Goal: Feedback & Contribution: Contribute content

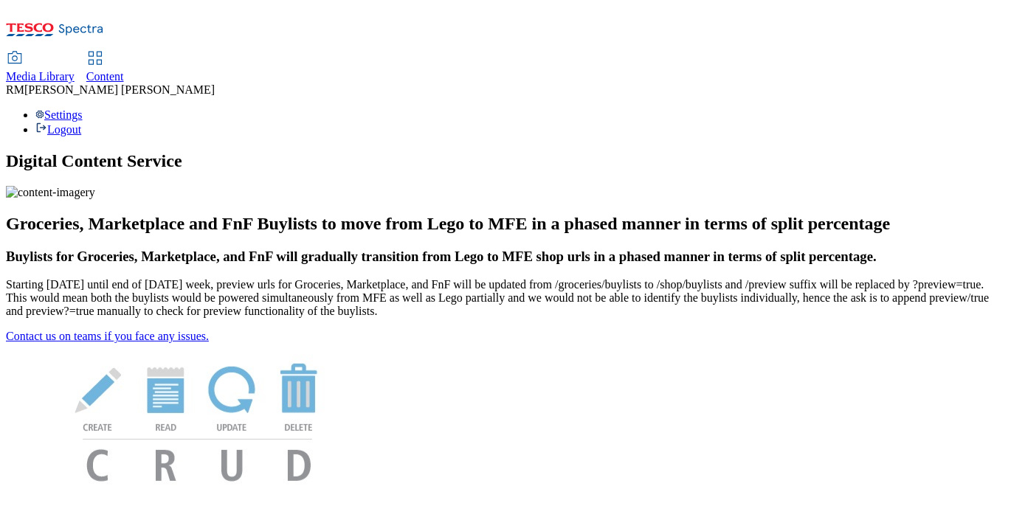
click at [75, 70] on span "Media Library" at bounding box center [40, 76] width 69 height 13
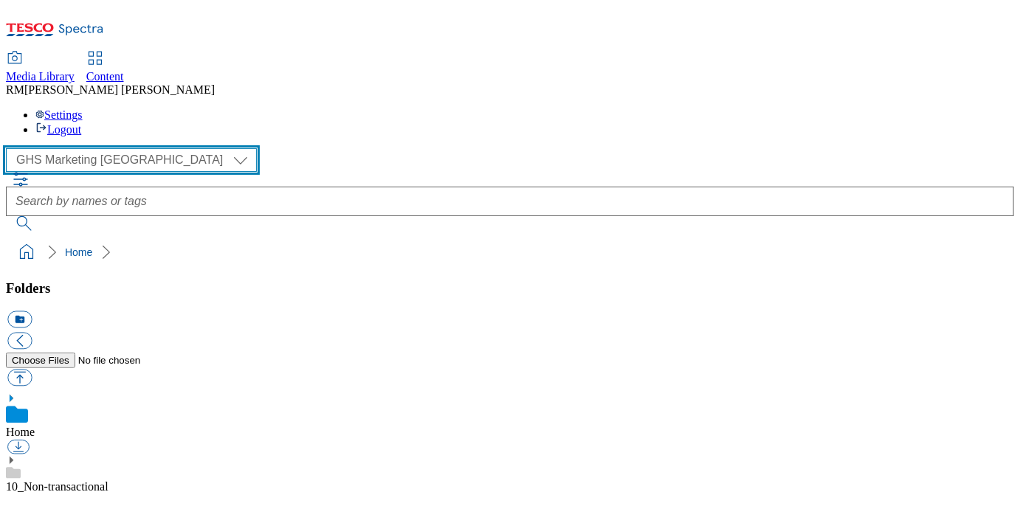
click at [138, 148] on select "GHS Marketing UK iGHS Marketing CE MCA CZ MCA HU MCA SK" at bounding box center [131, 160] width 251 height 24
select select "flare-ighs-ce-mktg"
click at [10, 148] on select "GHS Marketing UK iGHS Marketing CE MCA CZ MCA HU MCA SK" at bounding box center [131, 160] width 251 height 24
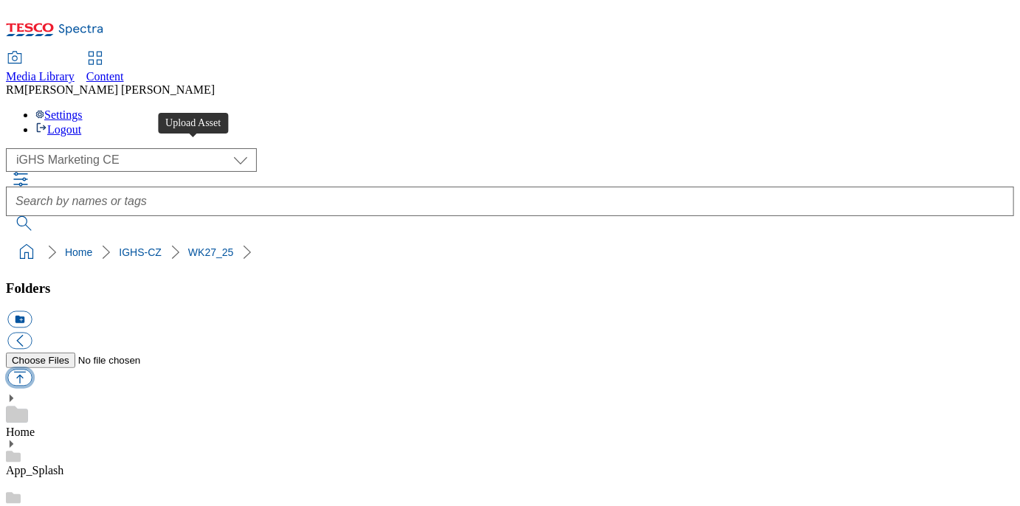
click at [32, 370] on button "button" at bounding box center [19, 378] width 24 height 17
type input "C:\fakepath\background.jpg"
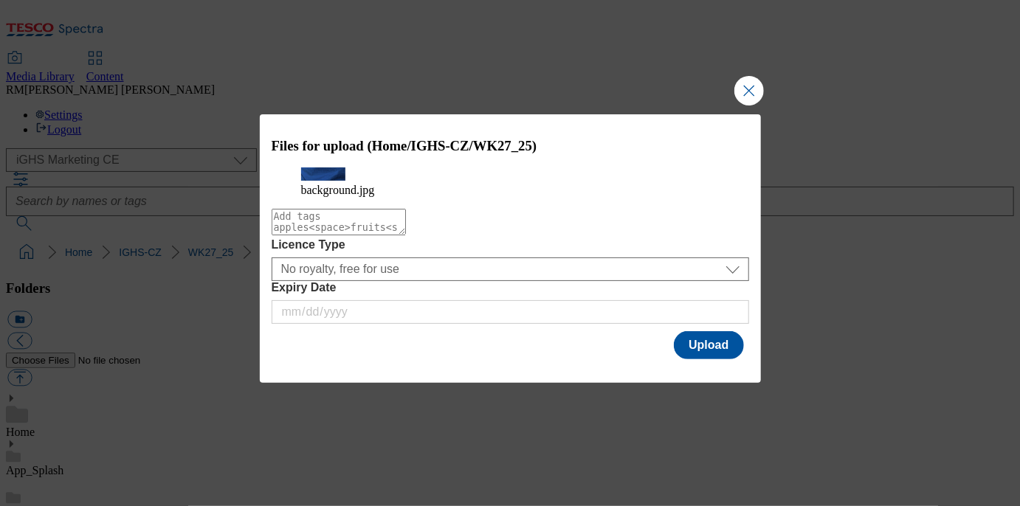
click at [406, 235] on textarea "Modal" at bounding box center [339, 222] width 134 height 27
type textarea "HP_BTS_BG"
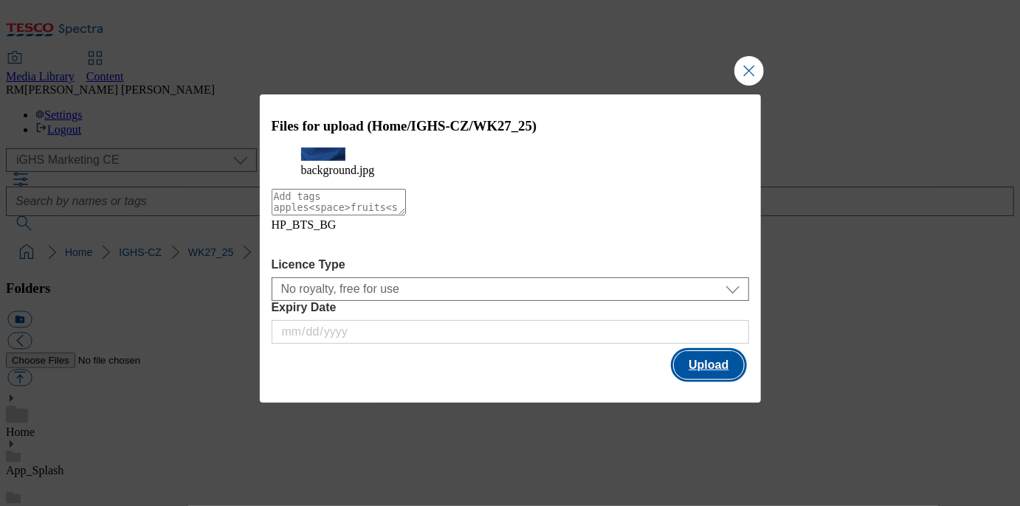
click at [712, 379] on button "Upload" at bounding box center [708, 365] width 69 height 28
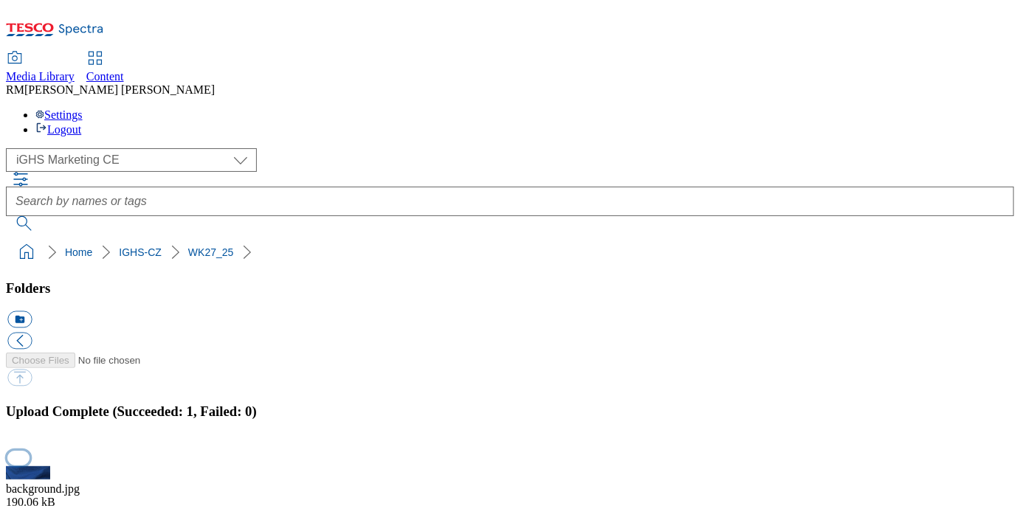
click at [30, 451] on button "button" at bounding box center [18, 458] width 22 height 14
